Goal: Information Seeking & Learning: Learn about a topic

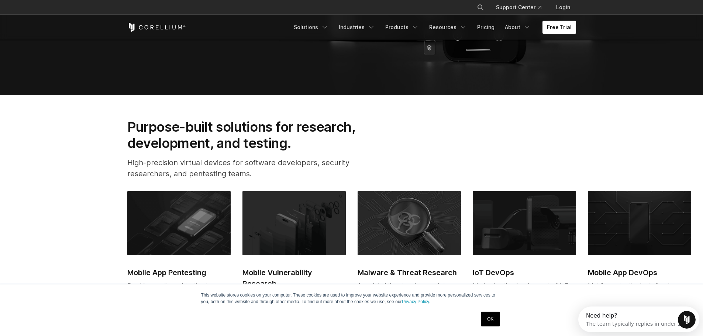
scroll to position [406, 0]
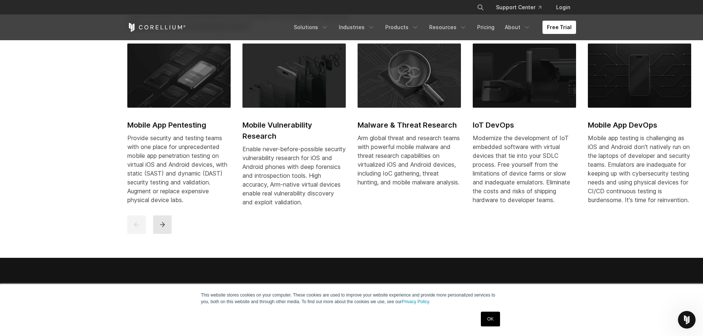
click at [167, 226] on button "next" at bounding box center [162, 224] width 18 height 18
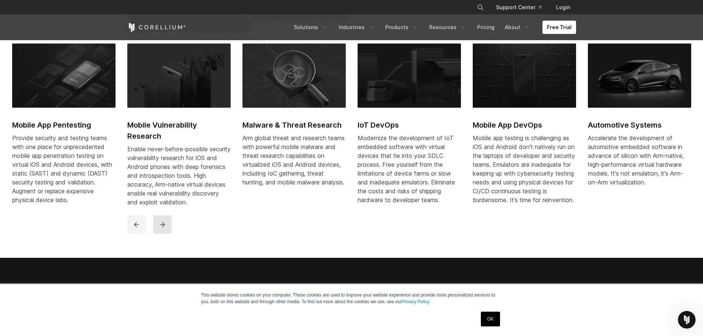
click at [167, 226] on button "next" at bounding box center [162, 224] width 18 height 18
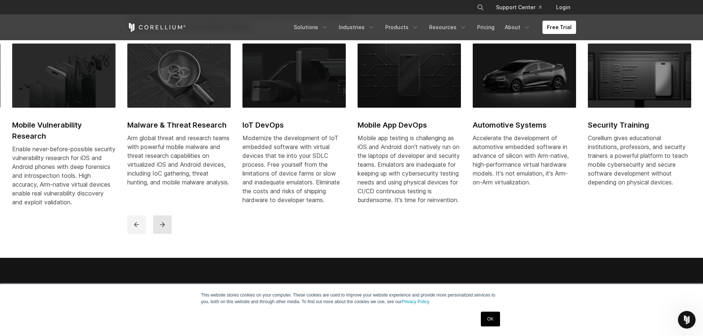
click at [167, 226] on button "next" at bounding box center [162, 224] width 18 height 18
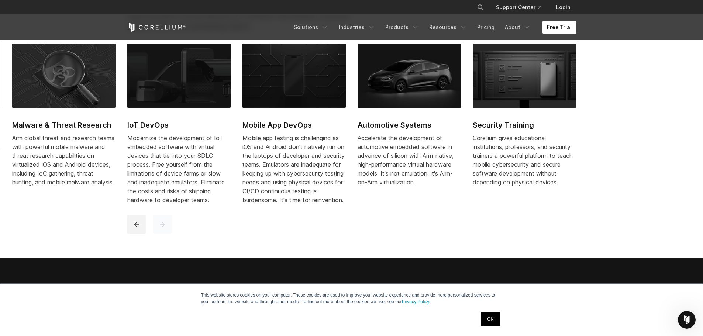
click at [167, 226] on button "next" at bounding box center [162, 224] width 18 height 18
click at [134, 226] on button "previous" at bounding box center [136, 224] width 18 height 18
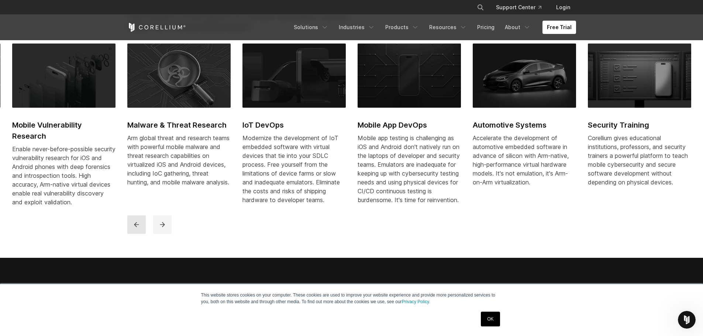
click at [134, 226] on button "previous" at bounding box center [136, 224] width 18 height 18
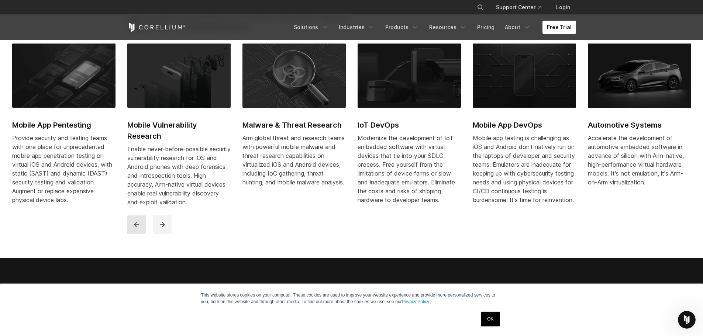
click at [134, 226] on button "previous" at bounding box center [136, 224] width 18 height 18
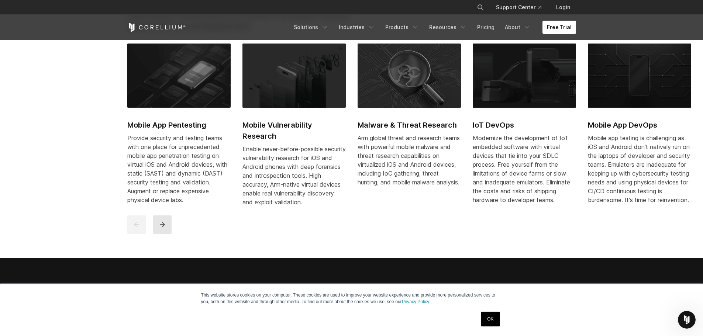
click at [156, 231] on button "next" at bounding box center [162, 224] width 18 height 18
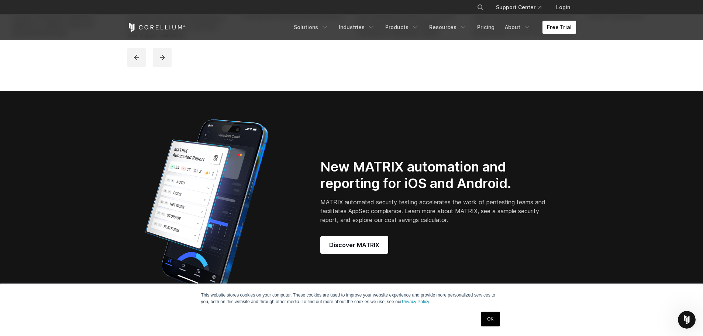
scroll to position [0, 0]
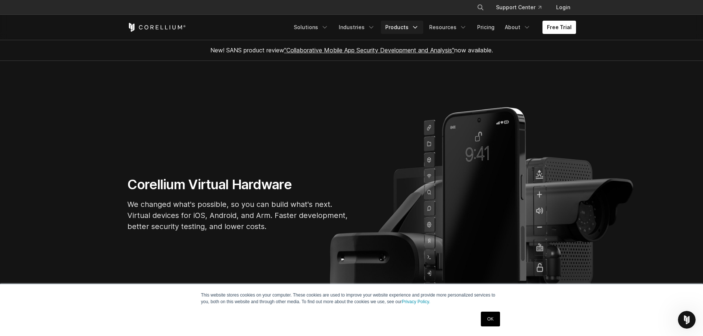
click at [394, 31] on link "Products" at bounding box center [402, 27] width 42 height 13
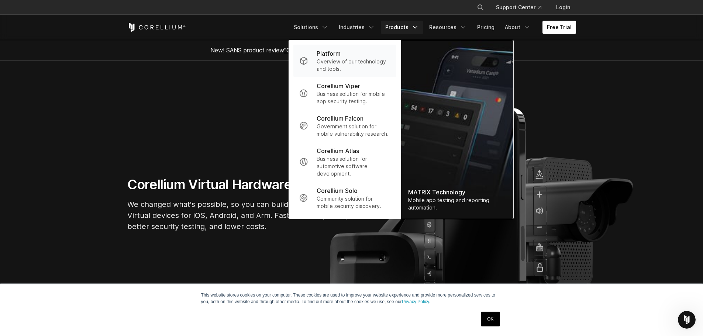
click at [371, 52] on div "Platform" at bounding box center [353, 53] width 73 height 9
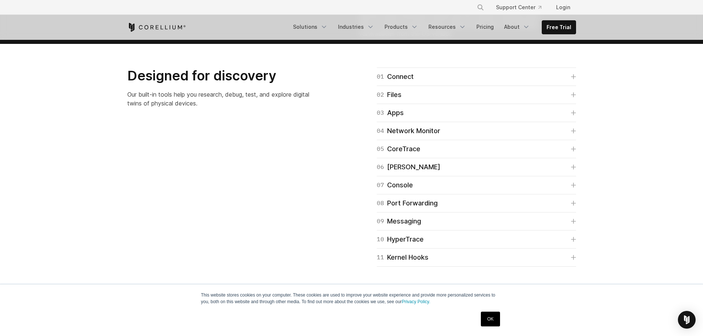
scroll to position [1217, 0]
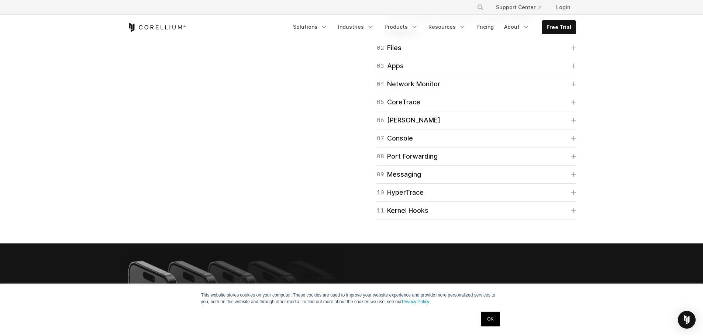
click at [436, 39] on div "01 Connect Quick Connect allows you to connect to virtual devices without a VPN…" at bounding box center [476, 4] width 199 height 69
click at [437, 53] on link "02 Files" at bounding box center [476, 48] width 199 height 10
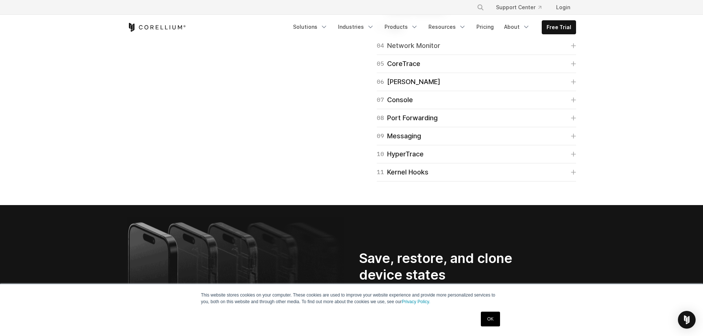
scroll to position [1291, 0]
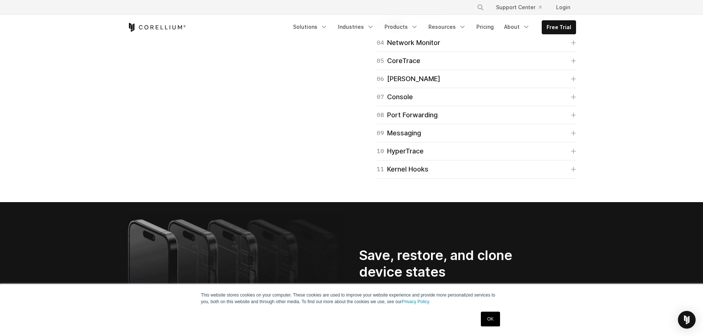
click at [419, 12] on span "Using the filesystem" at bounding box center [418, 9] width 62 height 6
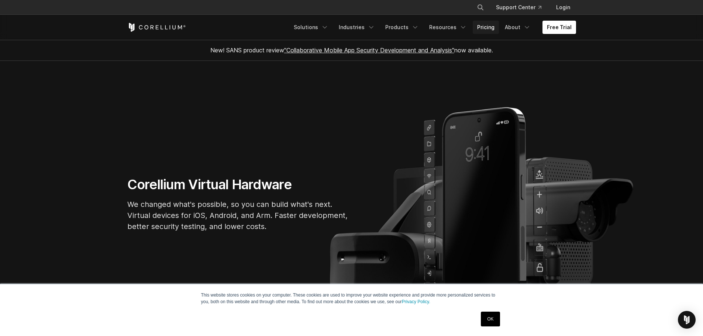
click at [484, 26] on link "Pricing" at bounding box center [486, 27] width 26 height 13
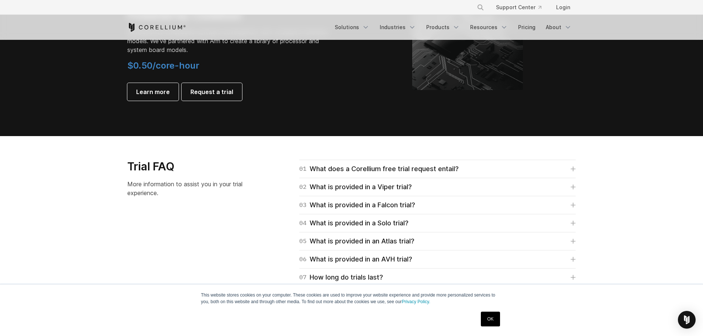
scroll to position [1033, 0]
